Goal: Information Seeking & Learning: Learn about a topic

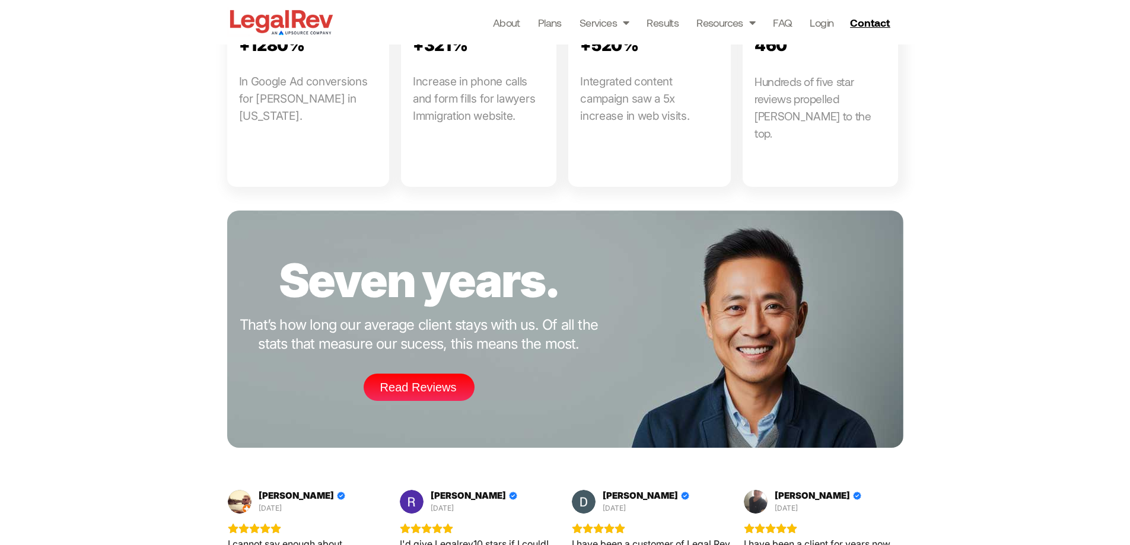
scroll to position [1660, 0]
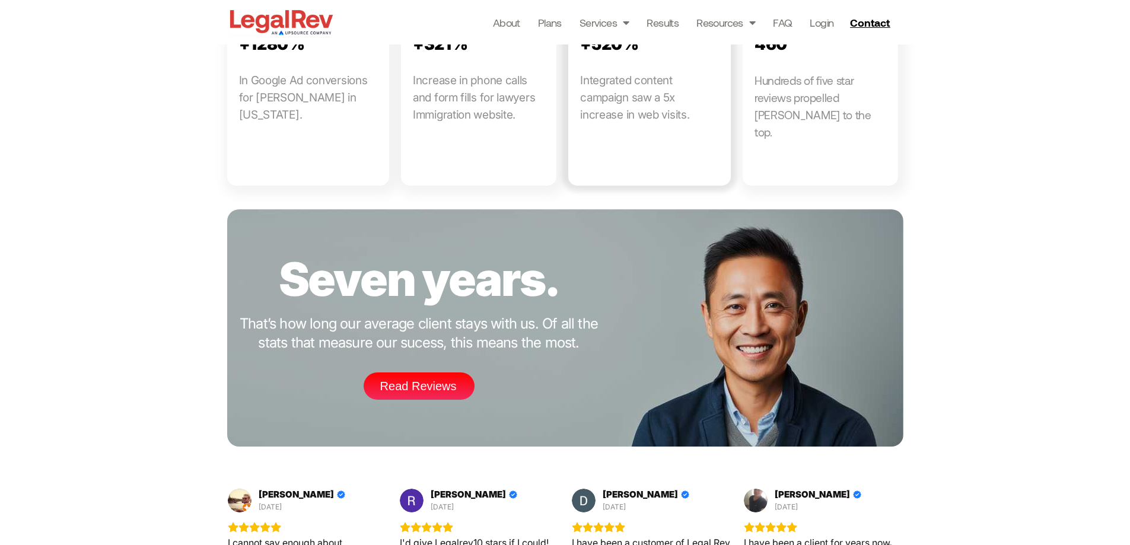
click at [623, 21] on link at bounding box center [649, 77] width 162 height 216
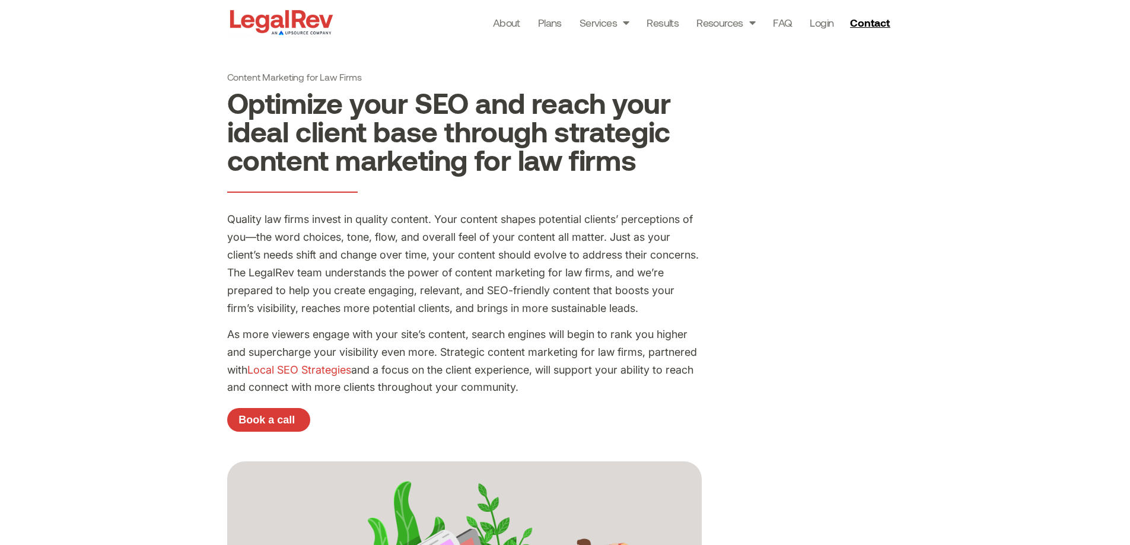
click at [283, 27] on img at bounding box center [281, 22] width 109 height 30
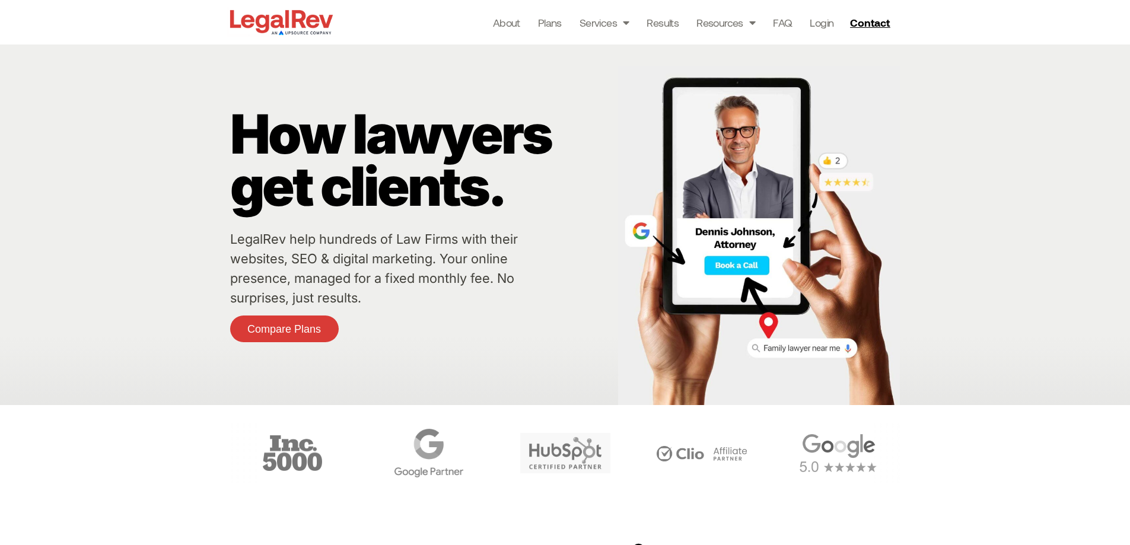
click at [292, 19] on img at bounding box center [281, 22] width 109 height 30
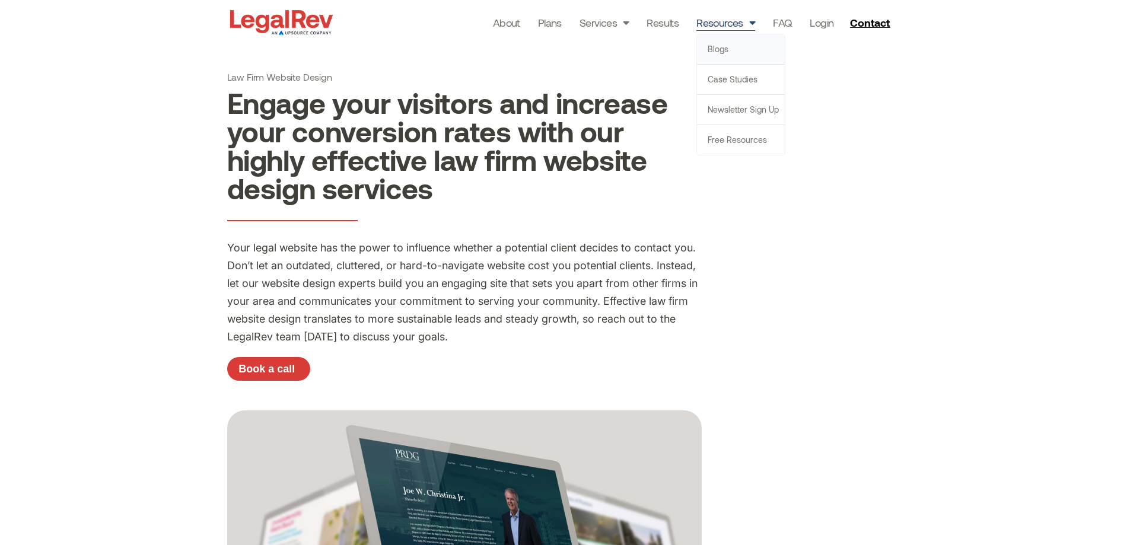
click at [715, 48] on link "Blogs" at bounding box center [741, 49] width 88 height 30
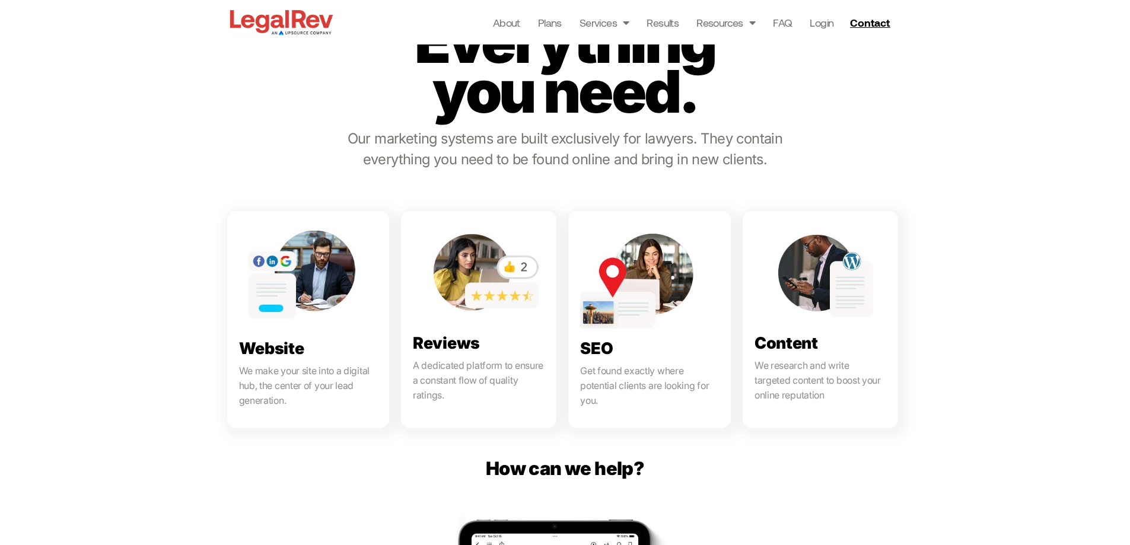
scroll to position [534, 0]
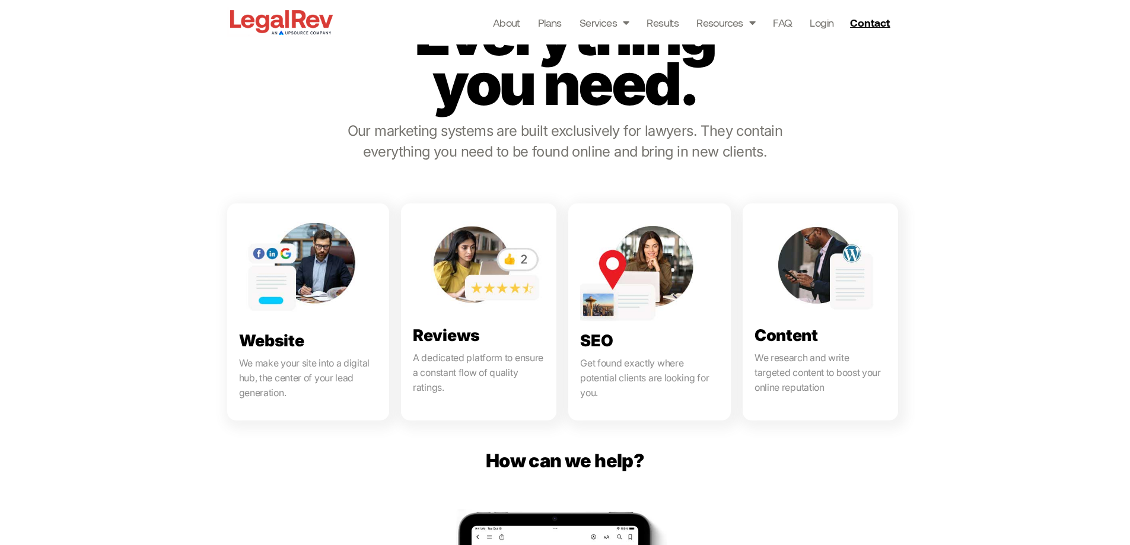
click at [493, 143] on p "Our marketing systems are built exclusively for lawyers. They contain everythin…" at bounding box center [565, 141] width 448 height 42
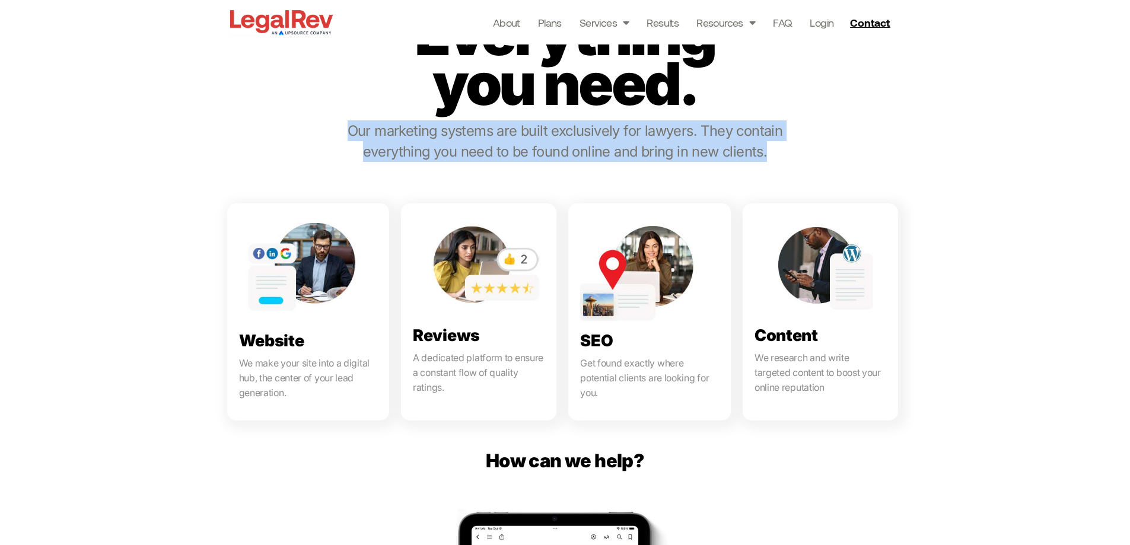
click at [493, 143] on p "Our marketing systems are built exclusively for lawyers. They contain everythin…" at bounding box center [565, 141] width 448 height 42
copy div "Our marketing systems are built exclusively for lawyers. They contain everythin…"
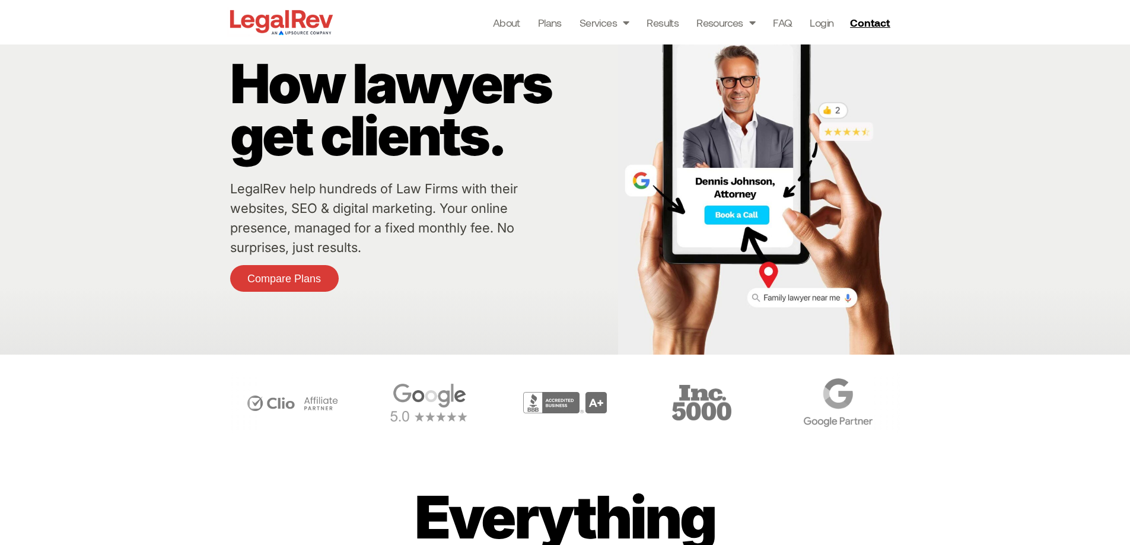
scroll to position [0, 0]
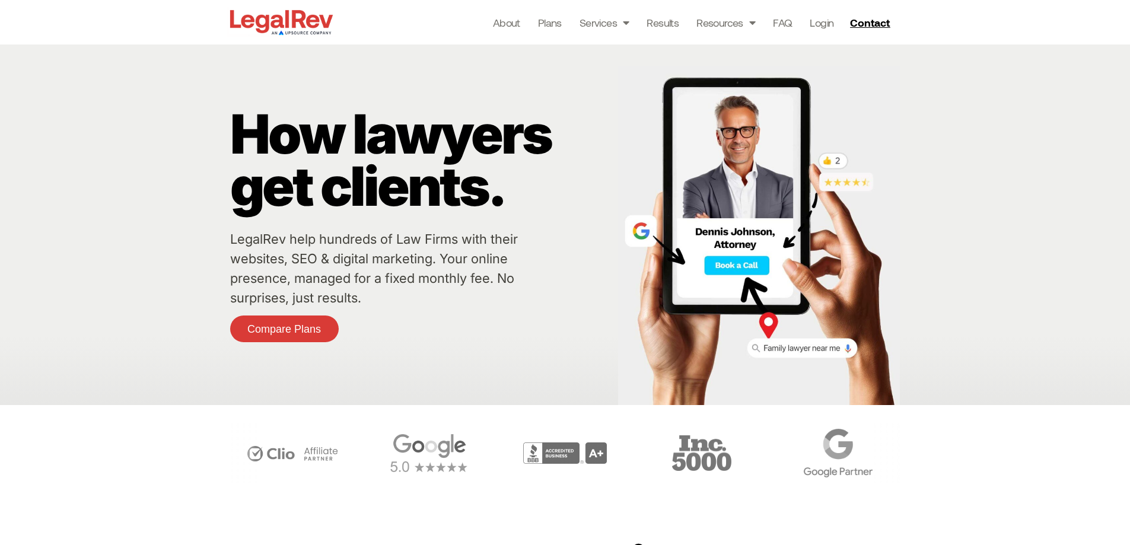
click at [256, 238] on link "LegalRev help hundreds of Law Firms with their websites, SEO & digital marketin…" at bounding box center [374, 268] width 288 height 74
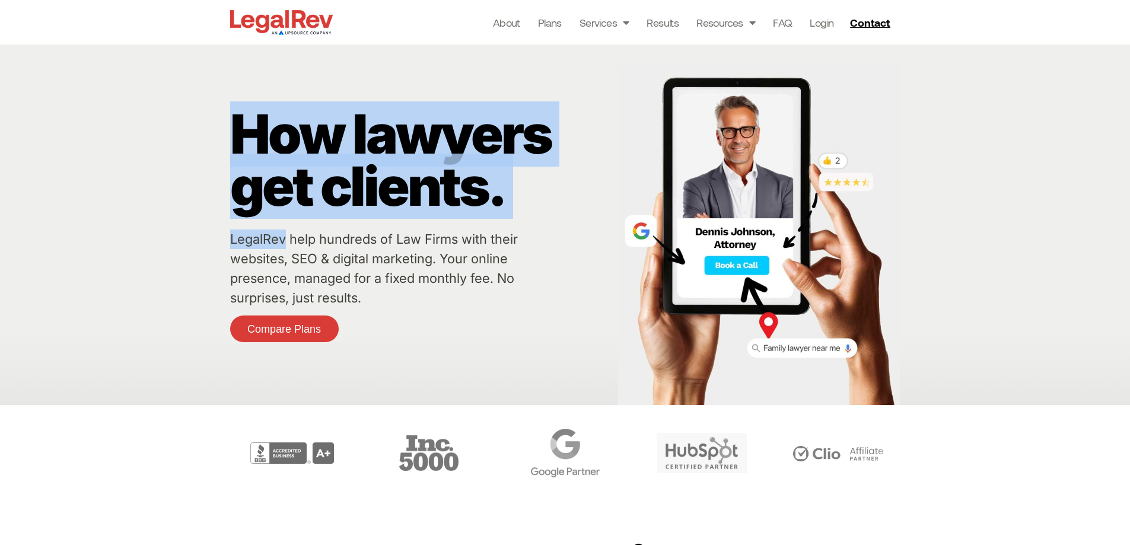
drag, startPoint x: 231, startPoint y: 241, endPoint x: 282, endPoint y: 237, distance: 51.8
click at [282, 237] on div "How lawyers get clients. LegalRev help hundreds of Law Firms with their website…" at bounding box center [565, 224] width 1130 height 360
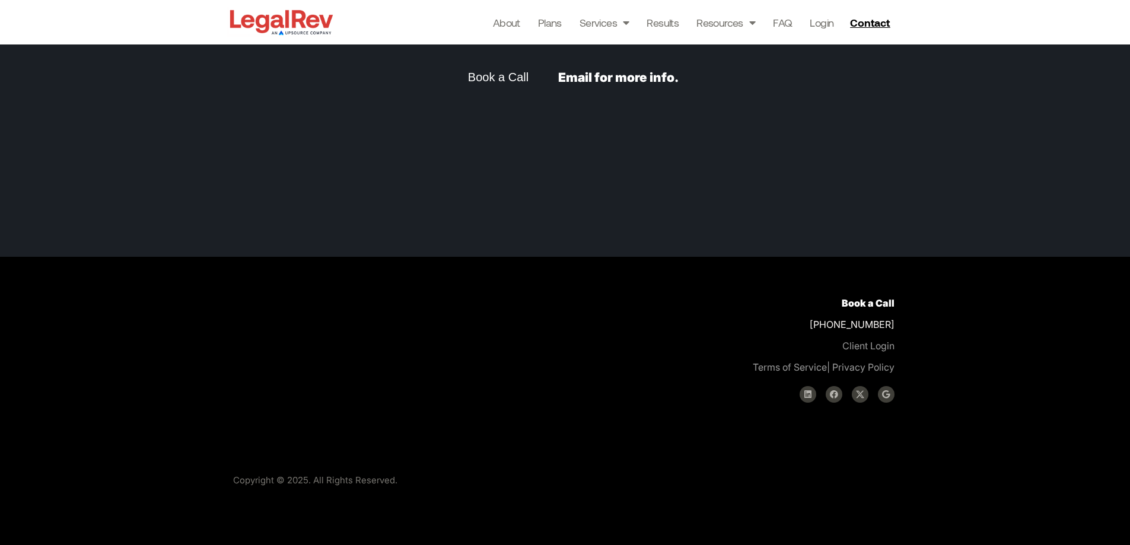
scroll to position [4328, 0]
click at [501, 22] on link "About" at bounding box center [506, 22] width 27 height 17
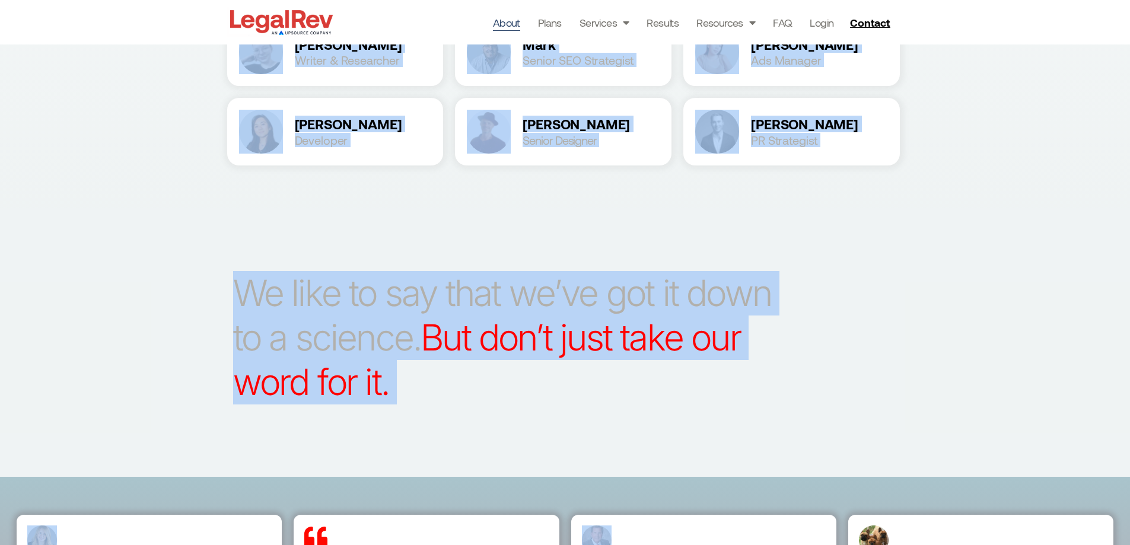
scroll to position [1774, 0]
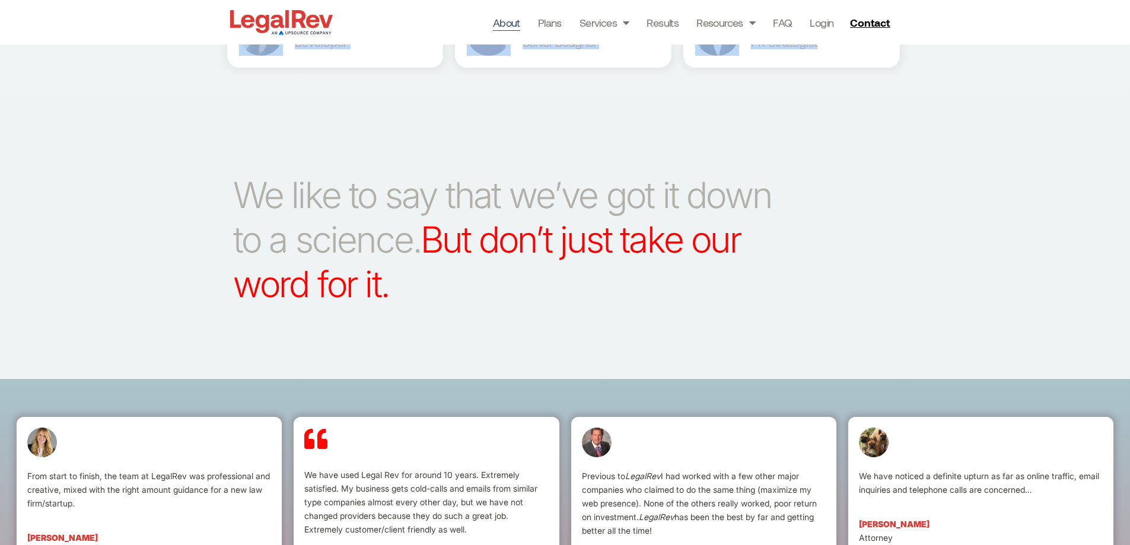
drag, startPoint x: 224, startPoint y: 265, endPoint x: 835, endPoint y: 58, distance: 645.6
copy div "Darin Fenn Founder & CEO Darin is our big picture guy. He built us into what we…"
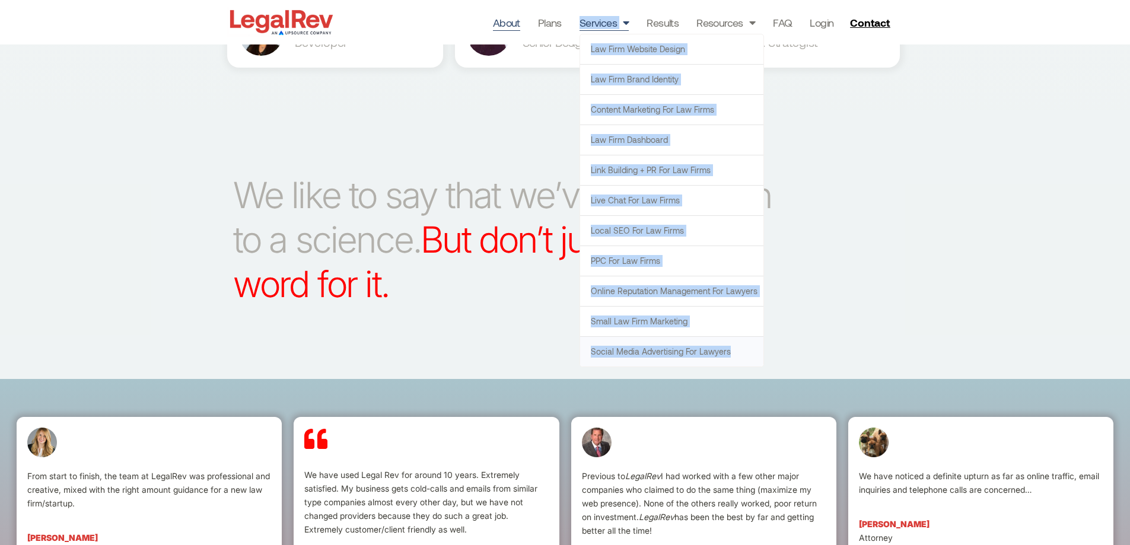
drag, startPoint x: 579, startPoint y: 10, endPoint x: 731, endPoint y: 349, distance: 371.3
click at [731, 44] on div "About Plans Services Law Firm Website Design Law Firm Brand Identity Content Ma…" at bounding box center [617, 22] width 562 height 44
copy li "Services Law Firm Website Design Law Firm Brand Identity Content Marketing for …"
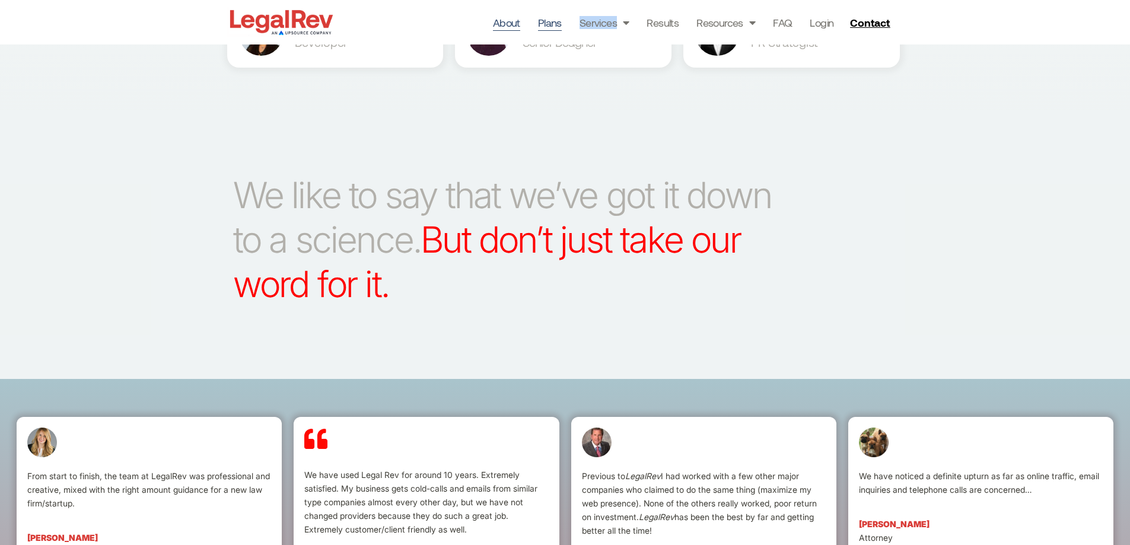
click at [544, 25] on link "Plans" at bounding box center [550, 22] width 24 height 17
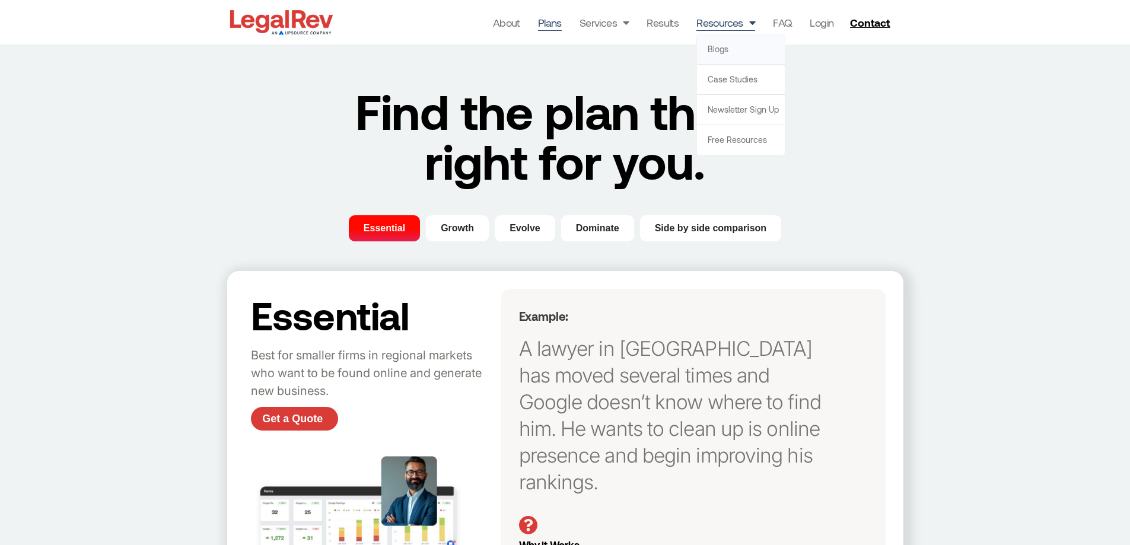
click at [718, 52] on link "Blogs" at bounding box center [741, 49] width 88 height 30
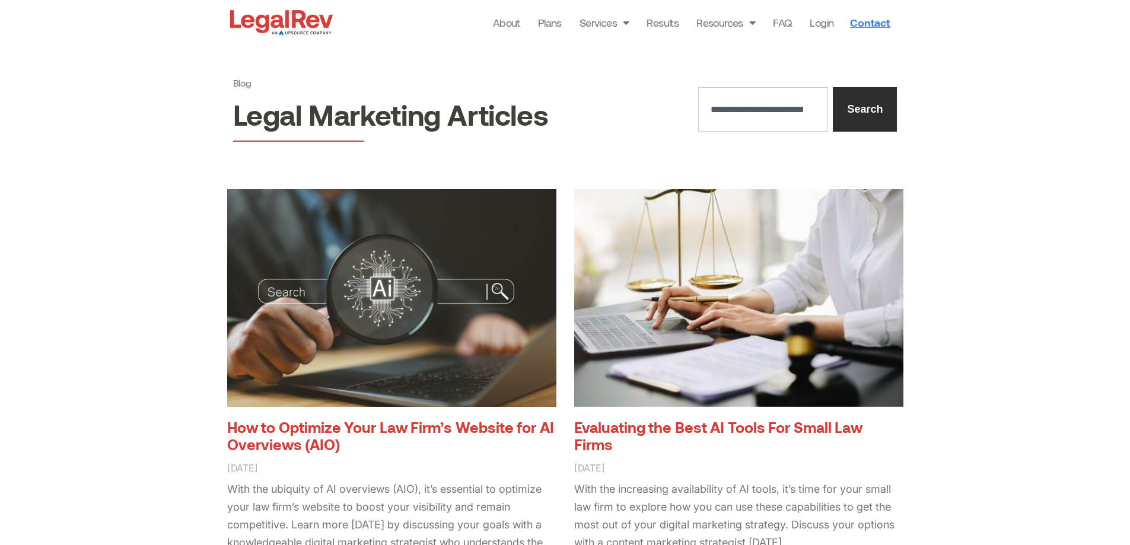
click at [875, 18] on span "Contact" at bounding box center [870, 22] width 40 height 11
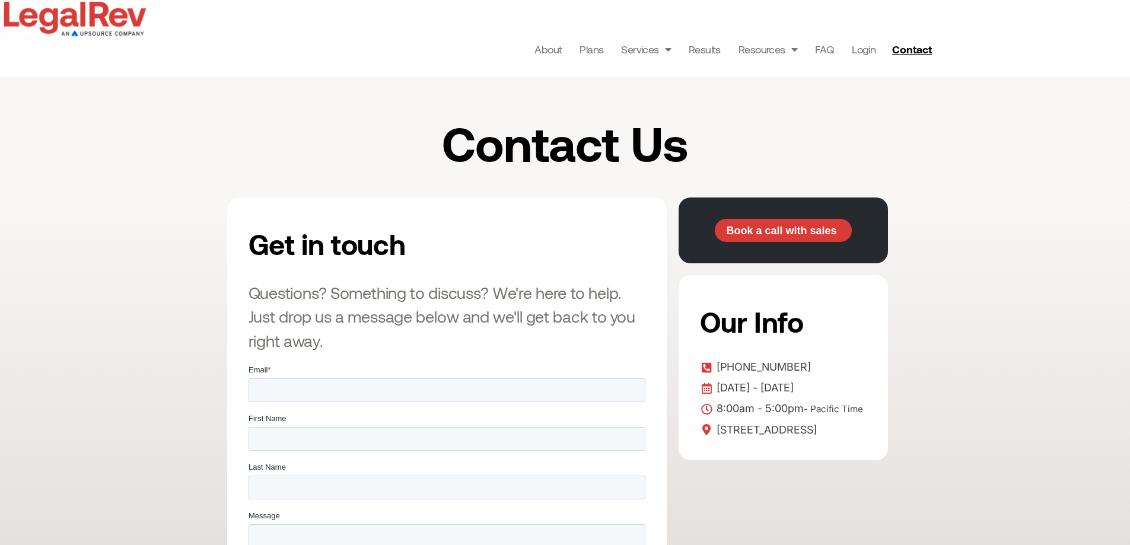
scroll to position [178, 0]
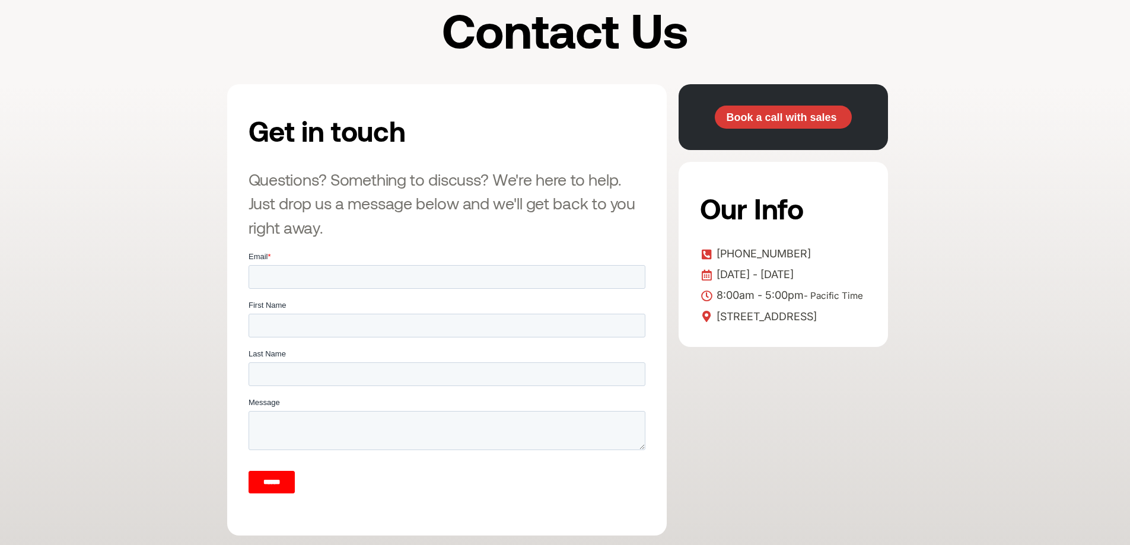
click at [173, 289] on div "Get in touch Questions? Something to discuss? We're here to help. Just drop us …" at bounding box center [565, 324] width 1130 height 481
drag, startPoint x: 706, startPoint y: 255, endPoint x: 862, endPoint y: 337, distance: 176.4
click at [862, 337] on div "Our Info +1 800-893-2590 Monday - Friday 8:00am - 5:00pm - Pacific Time 915 Bro…" at bounding box center [782, 254] width 209 height 185
copy div "Our Info +1 800-893-2590 Monday - Friday 8:00am - 5:00pm - Pacific Time 915 Bro…"
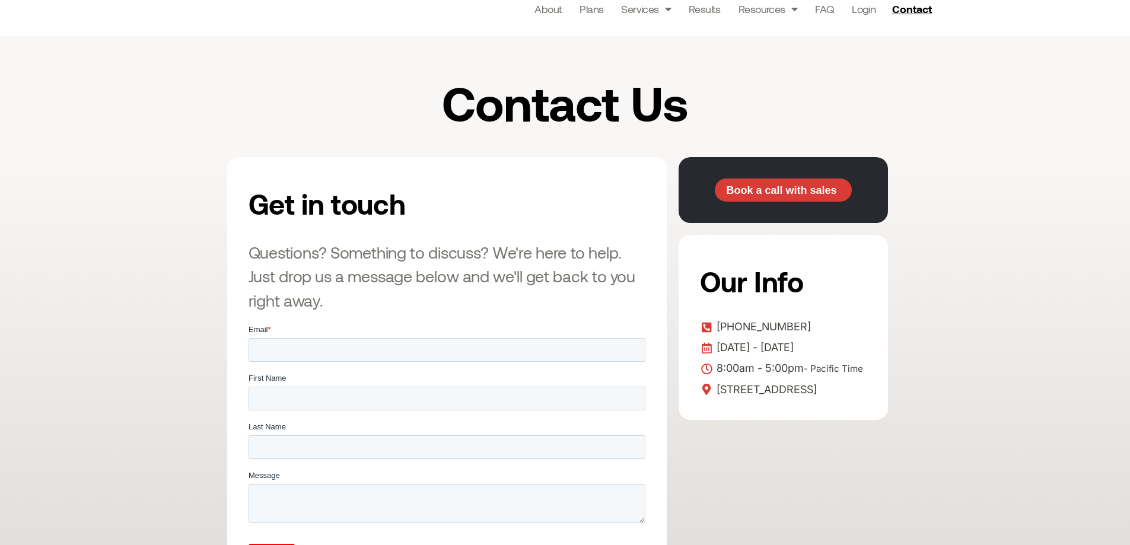
scroll to position [0, 0]
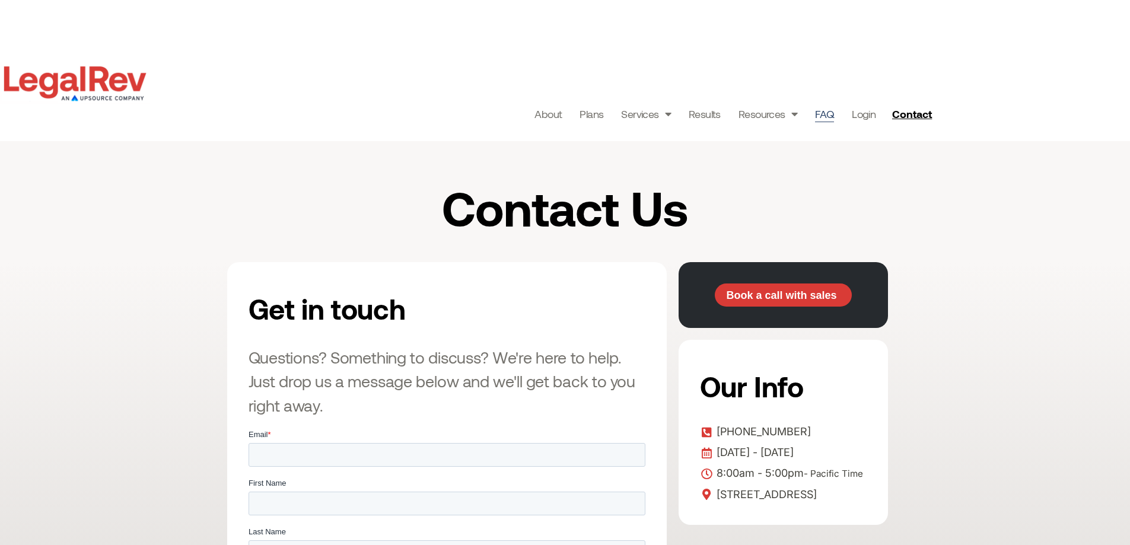
click at [818, 116] on link "FAQ" at bounding box center [824, 114] width 19 height 17
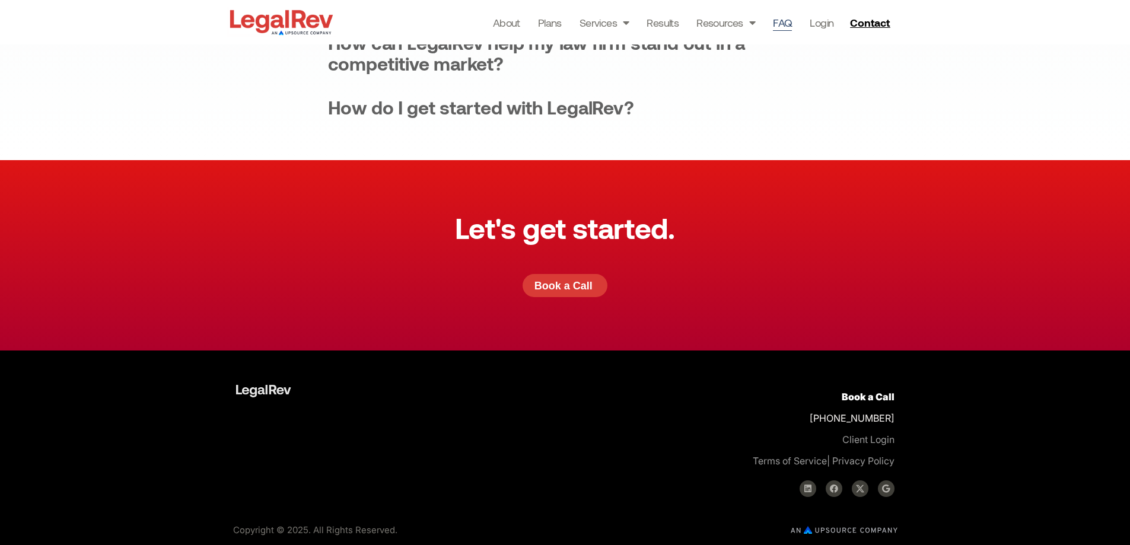
scroll to position [835, 0]
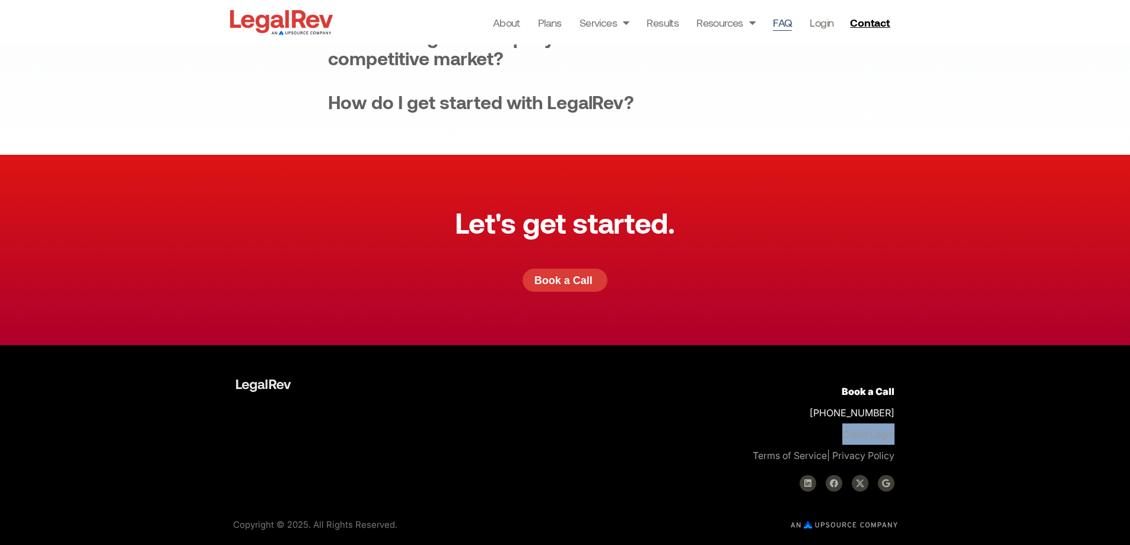
drag, startPoint x: 826, startPoint y: 434, endPoint x: 990, endPoint y: 434, distance: 163.6
click at [990, 434] on div "Book a Call +1 800-893-2590 Client Login Terms of Service | Privacy Policy Link…" at bounding box center [565, 424] width 1130 height 158
copy link "Client Login"
click at [862, 23] on span "Contact" at bounding box center [870, 22] width 40 height 11
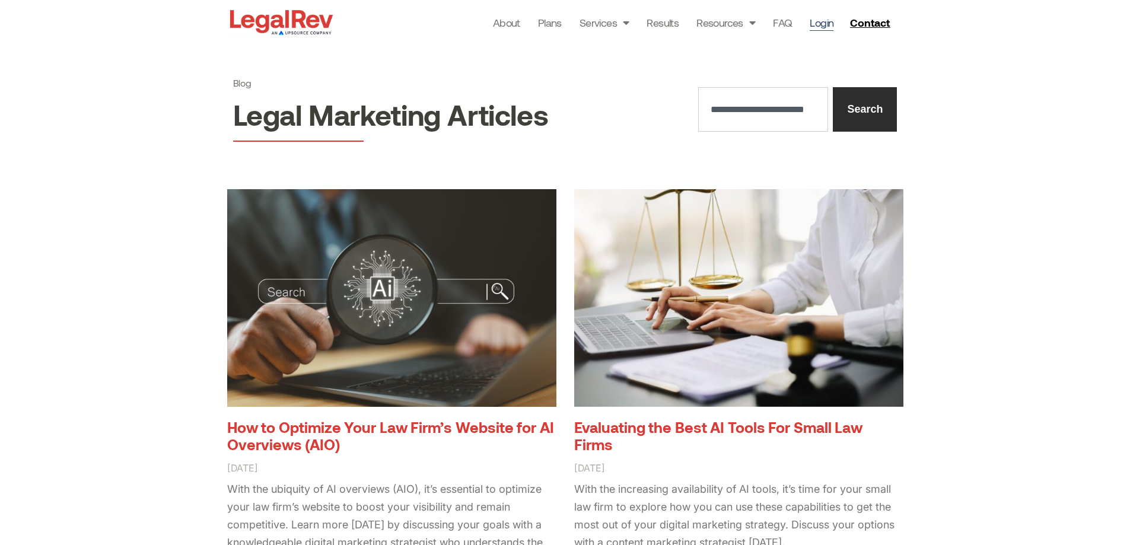
click at [830, 24] on link "Login" at bounding box center [821, 22] width 24 height 17
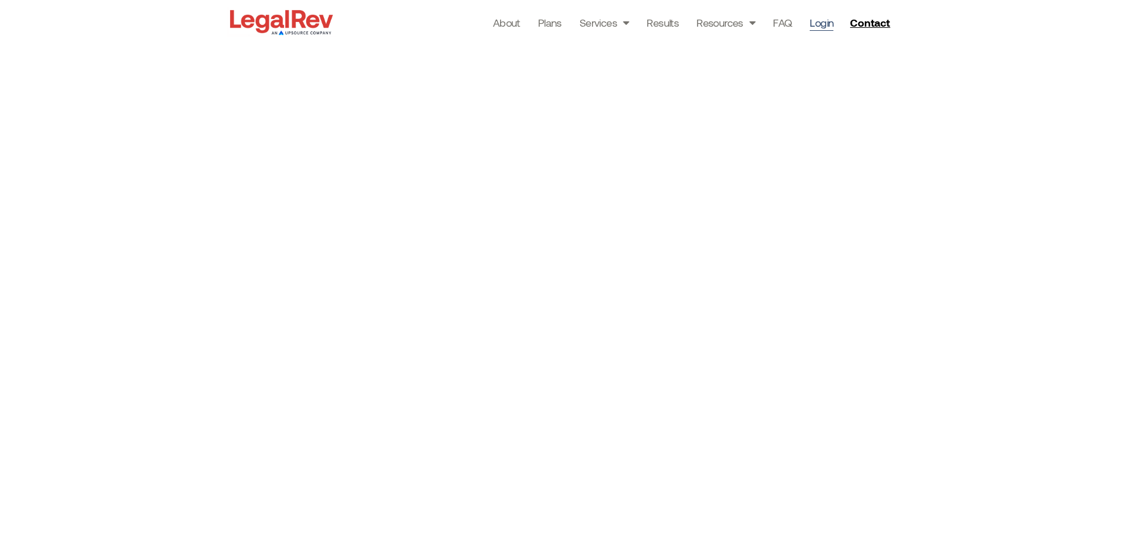
scroll to position [59, 0]
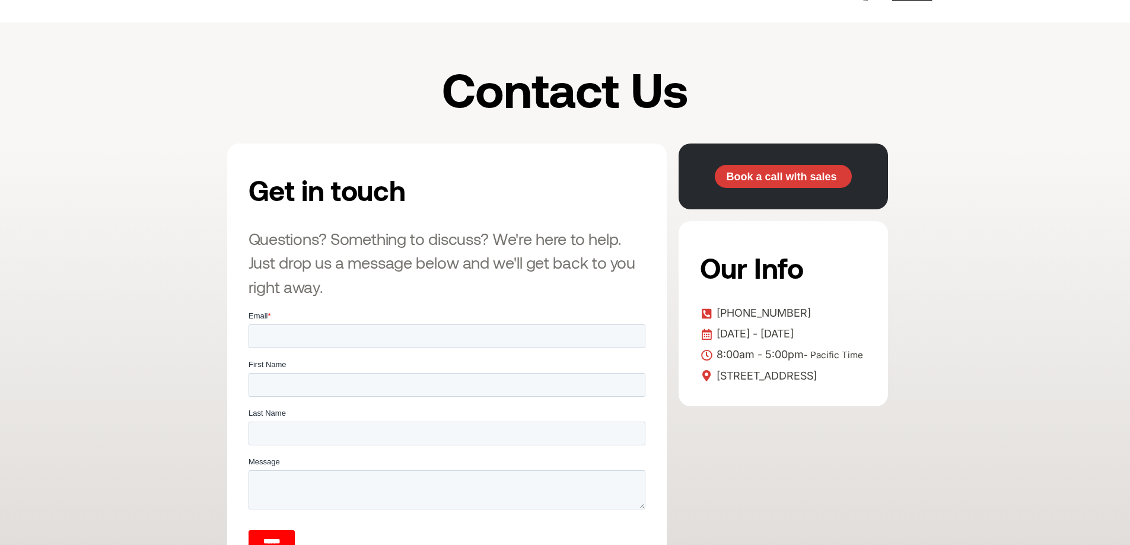
click at [873, 405] on div "Our Info [PHONE_NUMBER] [DATE] - [DATE] 8:00am - 5:00pm - Pacific Time [STREET_…" at bounding box center [782, 313] width 209 height 185
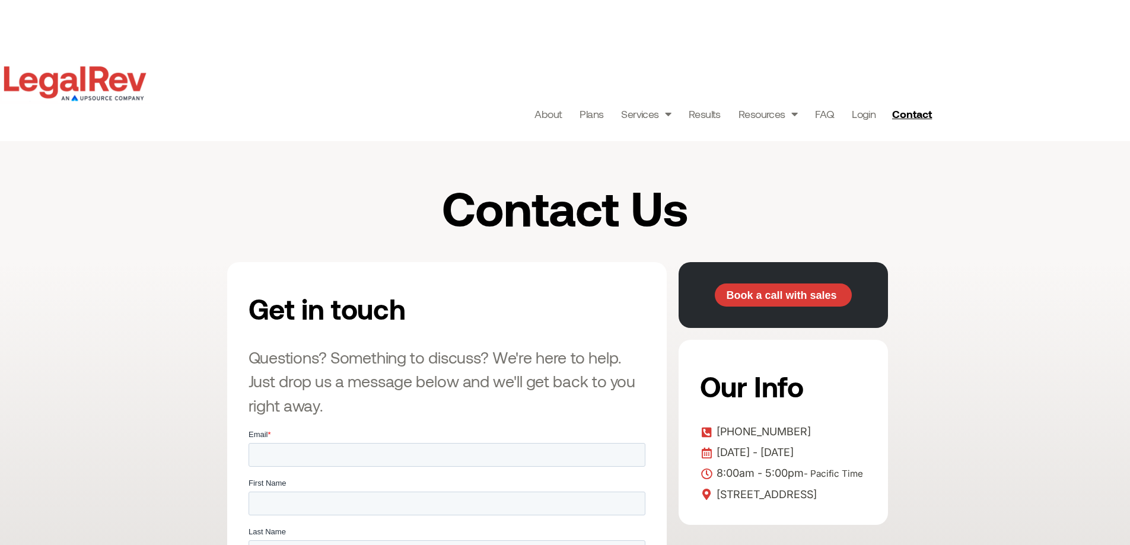
click at [117, 79] on img at bounding box center [75, 83] width 150 height 42
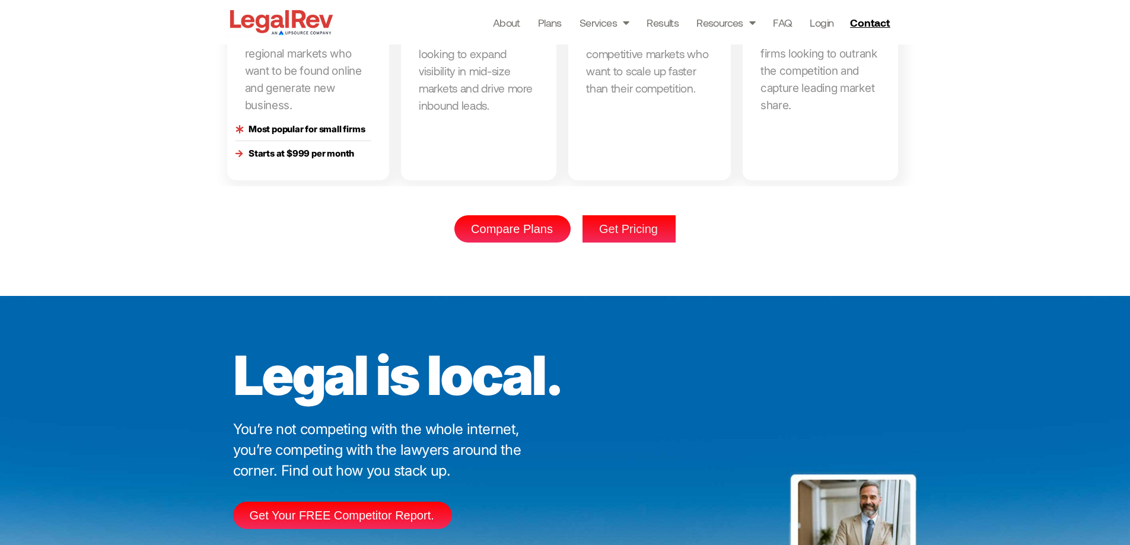
scroll to position [3320, 0]
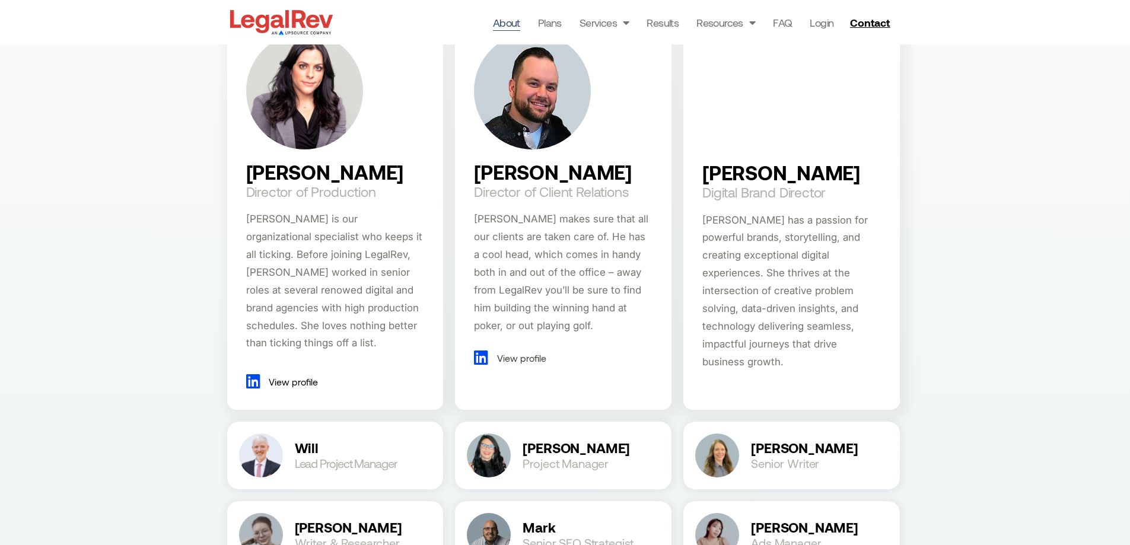
scroll to position [1364, 0]
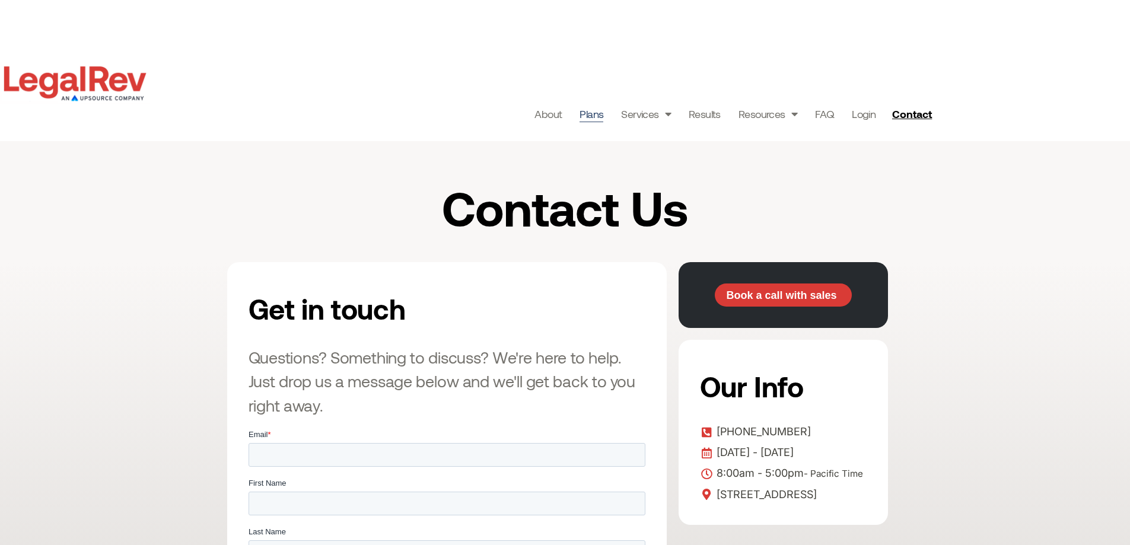
click at [591, 120] on link "Plans" at bounding box center [591, 114] width 24 height 17
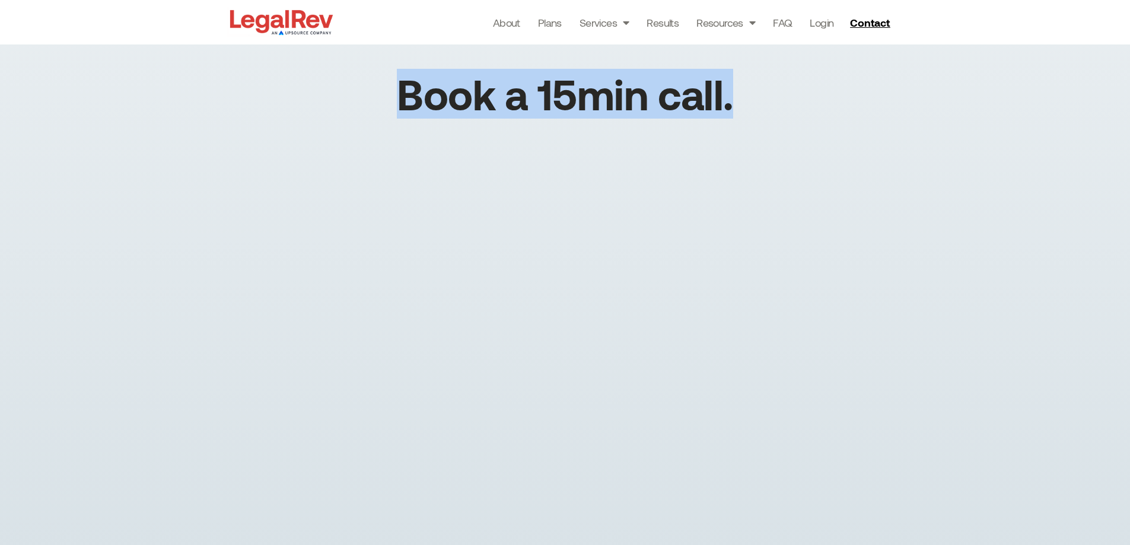
drag, startPoint x: 404, startPoint y: 97, endPoint x: 755, endPoint y: 100, distance: 351.0
click at [755, 100] on div "Book a 15min call." at bounding box center [565, 315] width 676 height 484
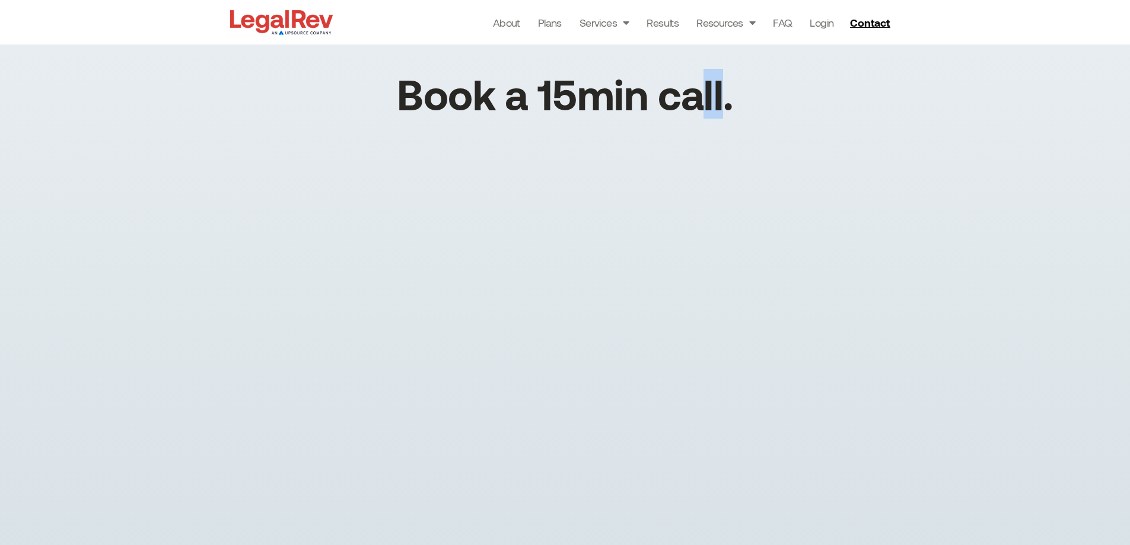
drag, startPoint x: 720, startPoint y: 107, endPoint x: 680, endPoint y: 101, distance: 40.8
click at [680, 101] on h1 "Book a 15min call." at bounding box center [565, 94] width 336 height 42
click at [658, 98] on h1 "Book a 15min call." at bounding box center [565, 94] width 336 height 42
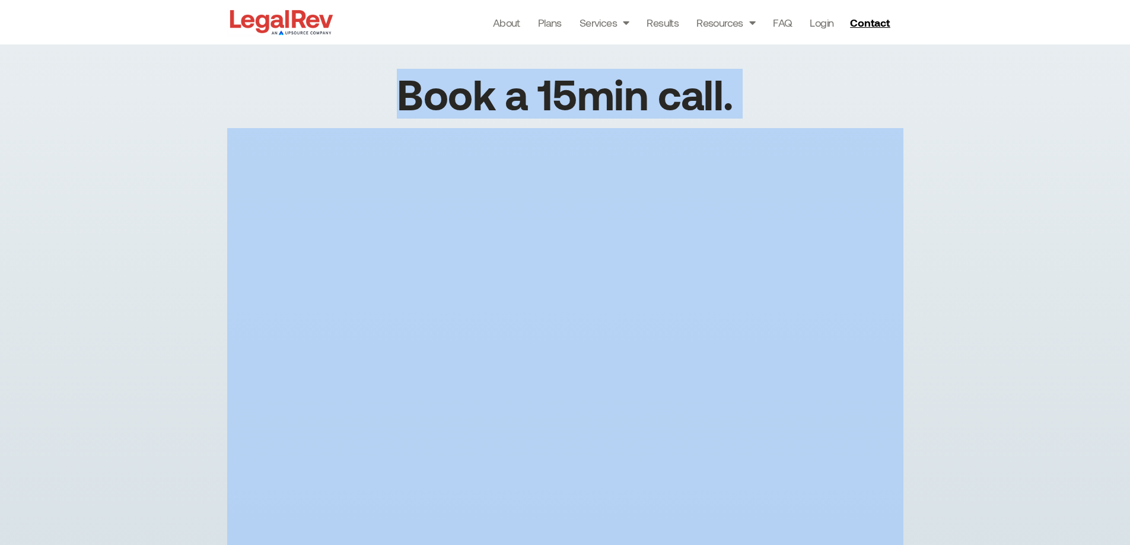
click at [658, 98] on h1 "Book a 15min call." at bounding box center [565, 94] width 336 height 42
copy div "Book a 15min call."
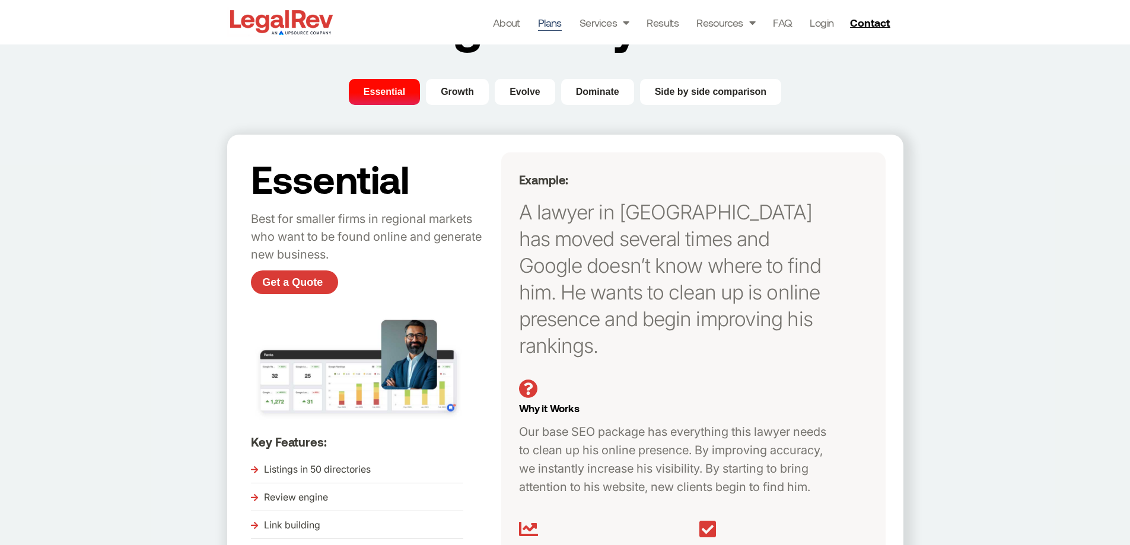
scroll to position [178, 0]
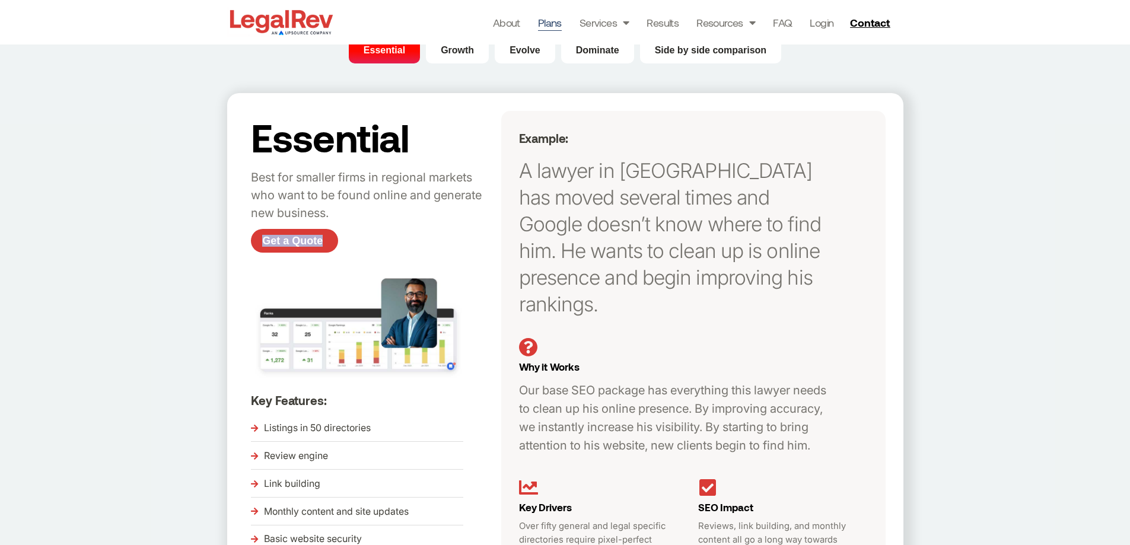
drag, startPoint x: 342, startPoint y: 235, endPoint x: 217, endPoint y: 237, distance: 124.5
click at [217, 237] on div "Essential Growth Evolve Dominate Side by side comparison Essential Best for sma…" at bounding box center [565, 376] width 1130 height 678
copy span "Get a Quote"
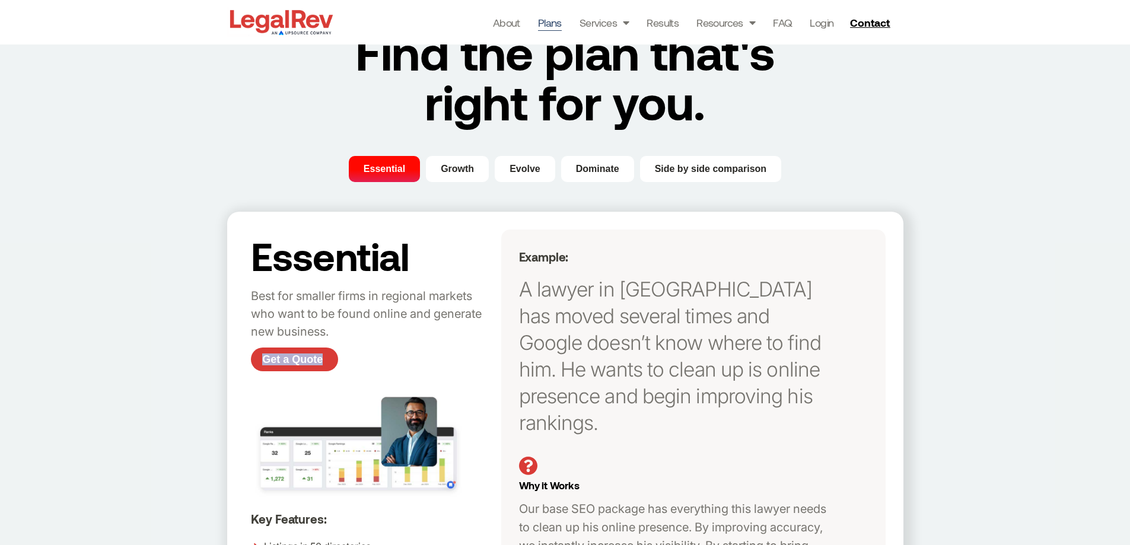
scroll to position [0, 0]
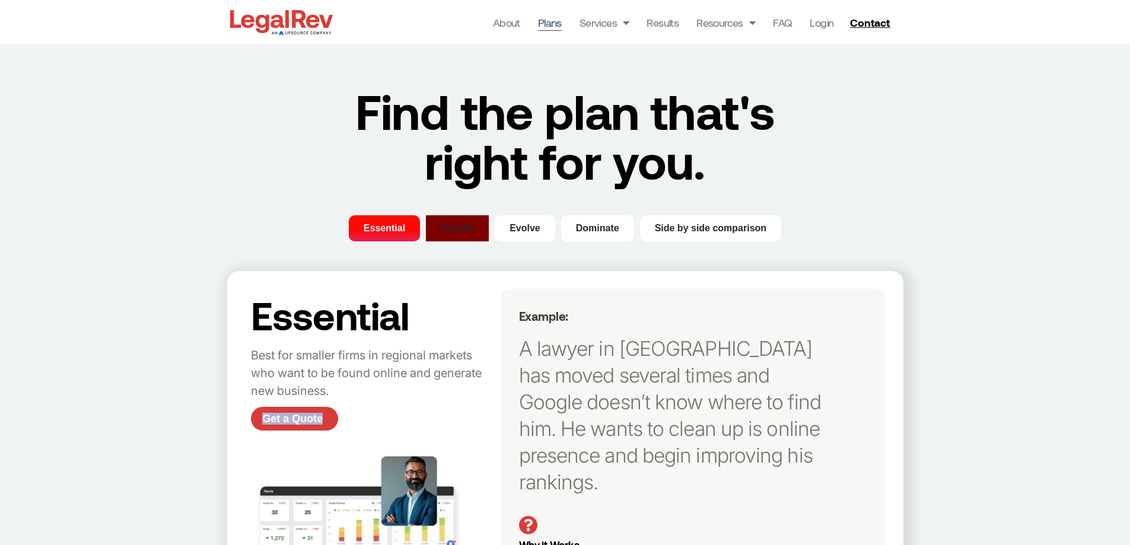
click at [461, 224] on span "Growth" at bounding box center [457, 228] width 33 height 14
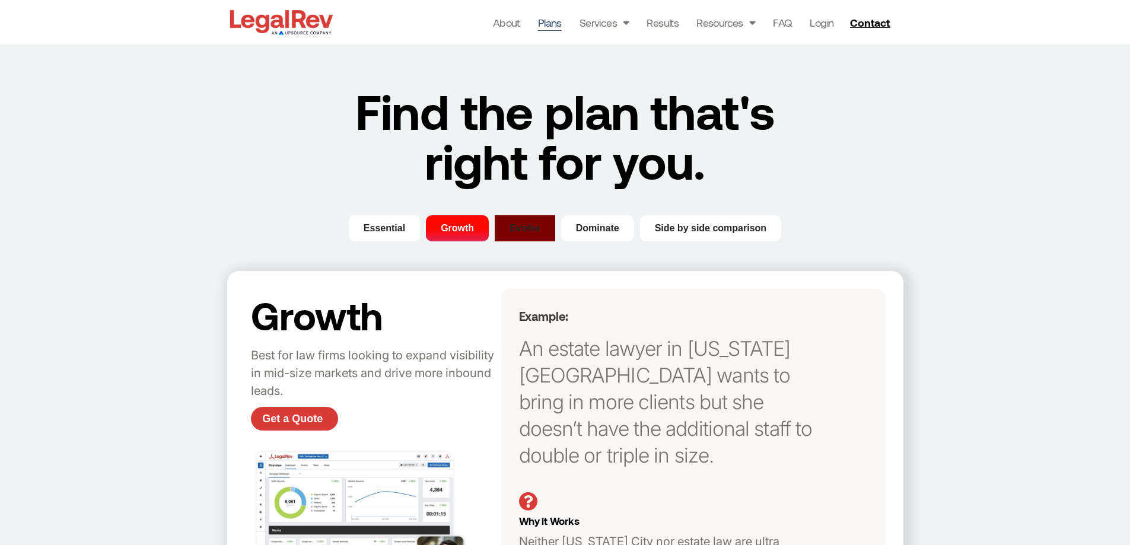
click at [531, 228] on span "Evolve" at bounding box center [524, 228] width 31 height 14
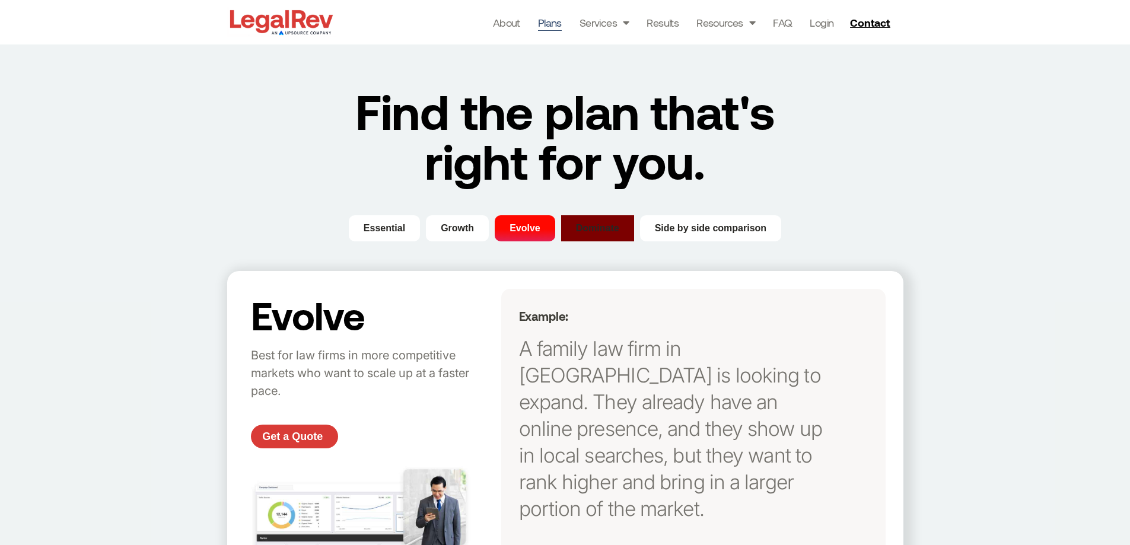
click at [604, 228] on span "Dominate" at bounding box center [597, 228] width 43 height 14
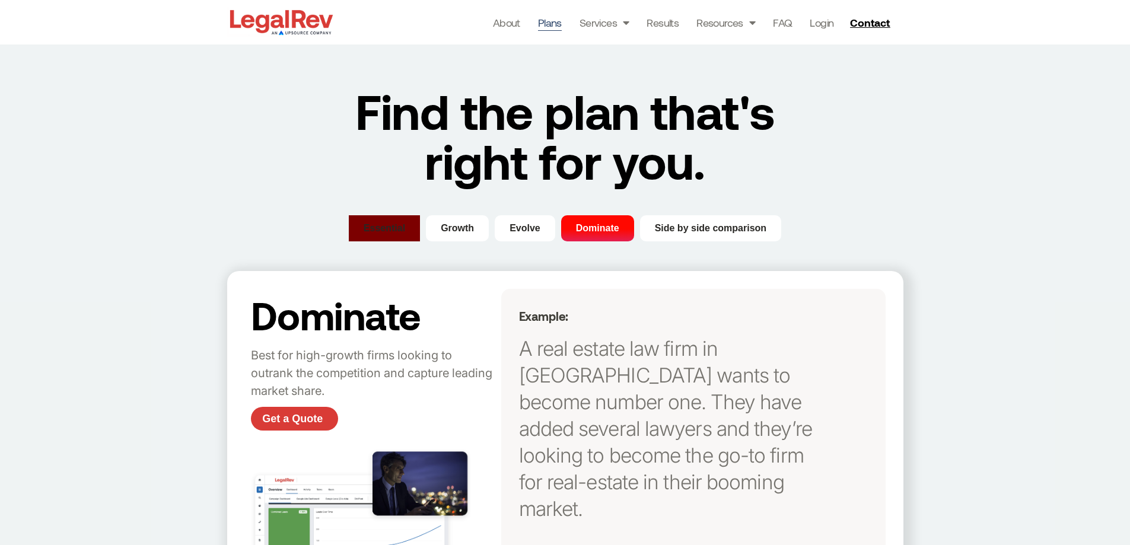
click at [393, 229] on span "Essential" at bounding box center [384, 228] width 42 height 14
